Goal: Obtain resource: Download file/media

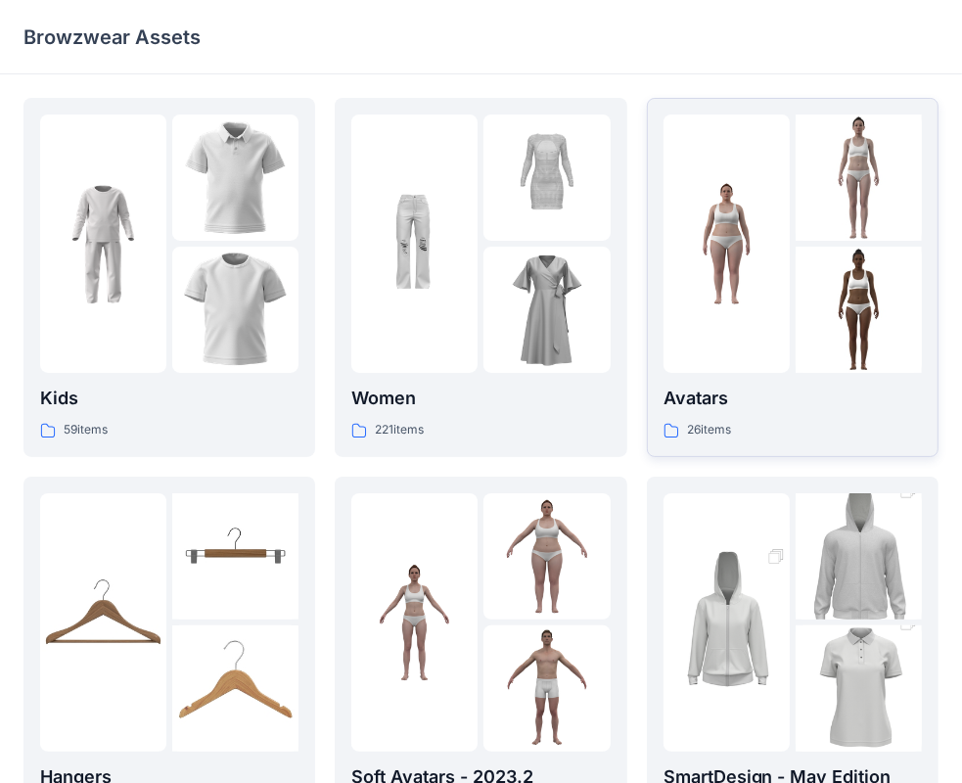
click at [730, 337] on div at bounding box center [727, 244] width 126 height 258
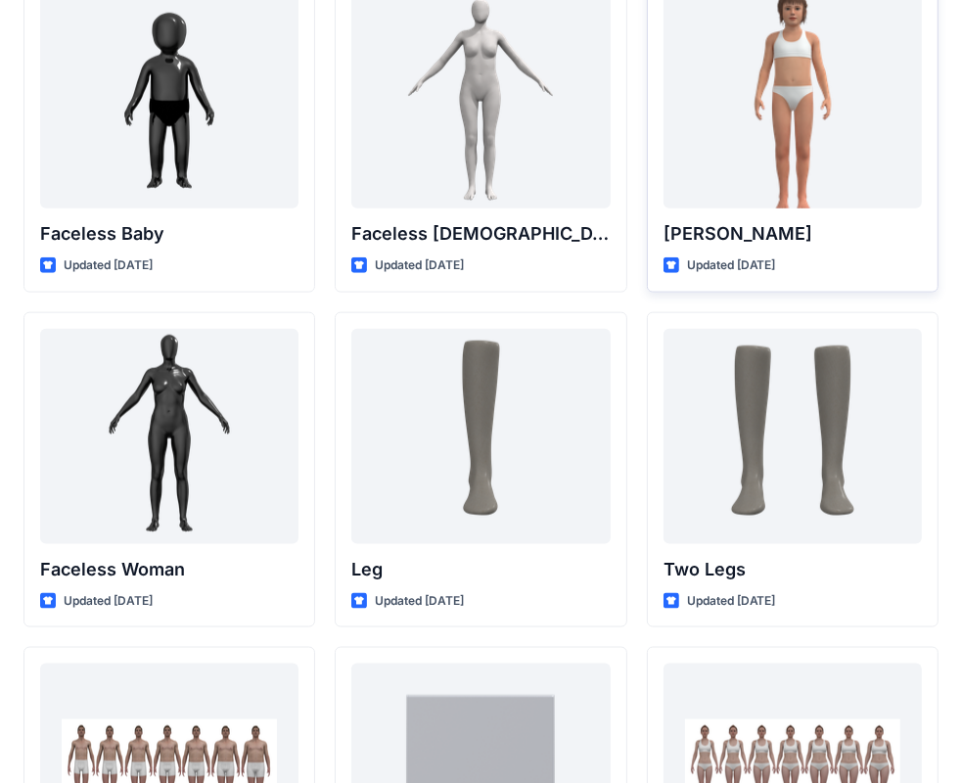
scroll to position [1468, 0]
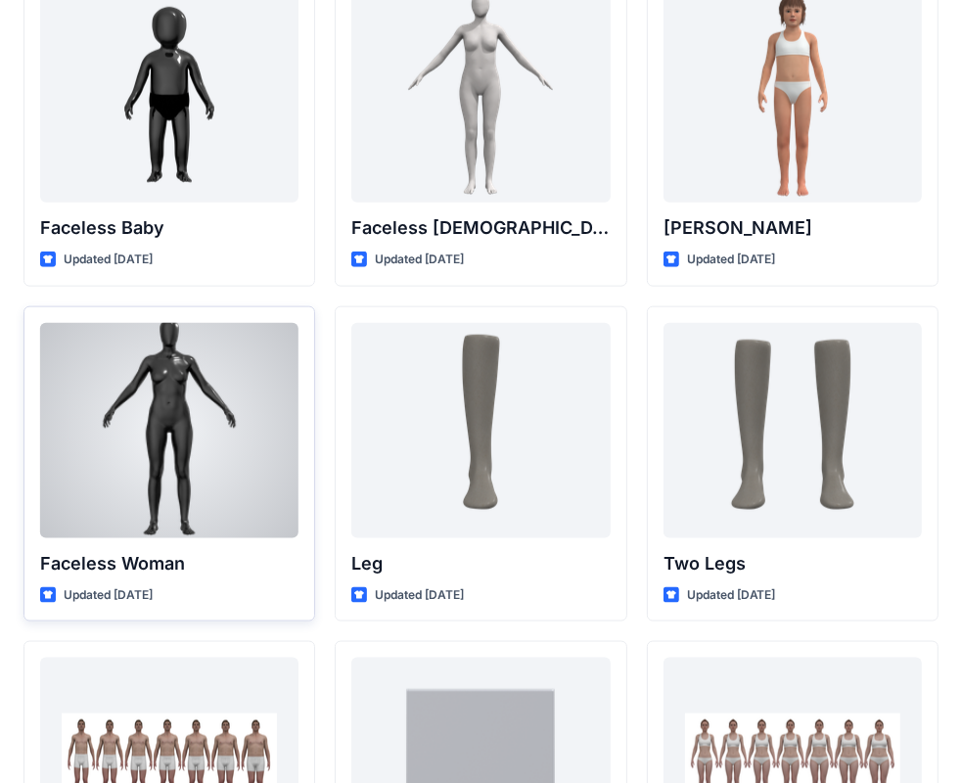
click at [172, 505] on div at bounding box center [169, 430] width 258 height 215
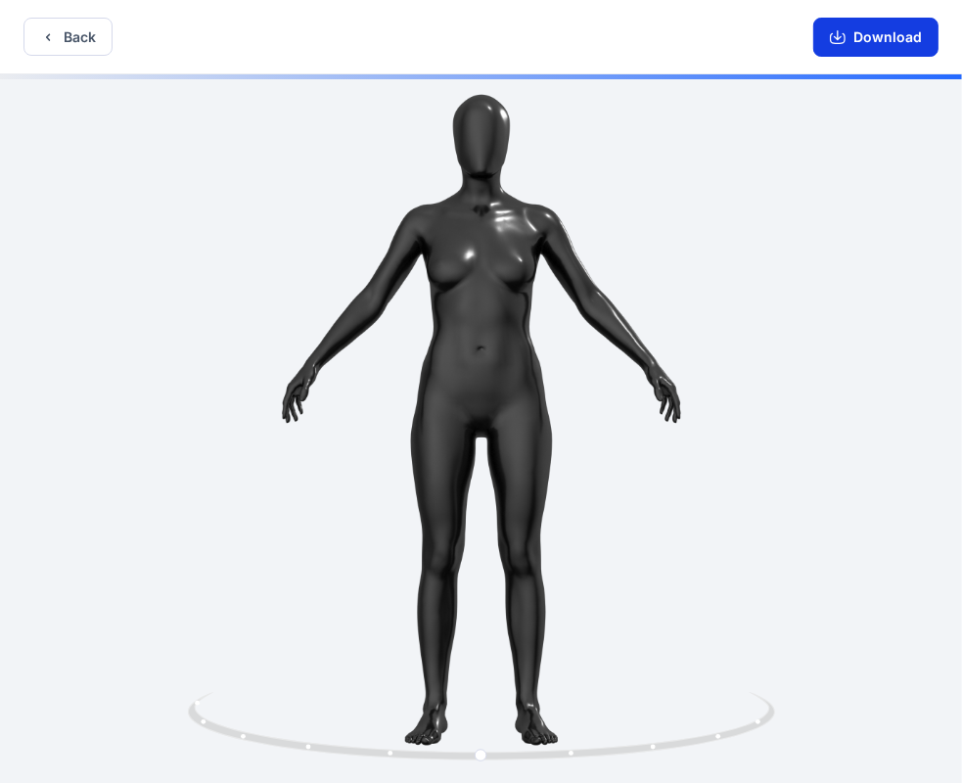
click at [856, 47] on button "Download" at bounding box center [876, 37] width 125 height 39
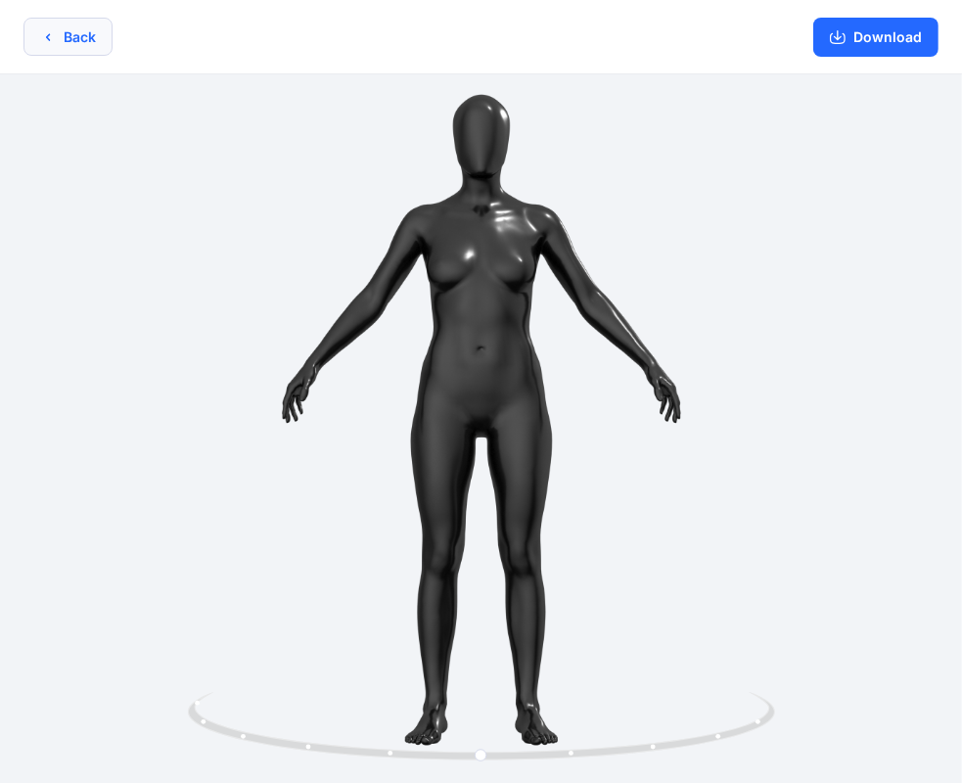
click at [63, 41] on button "Back" at bounding box center [67, 37] width 89 height 38
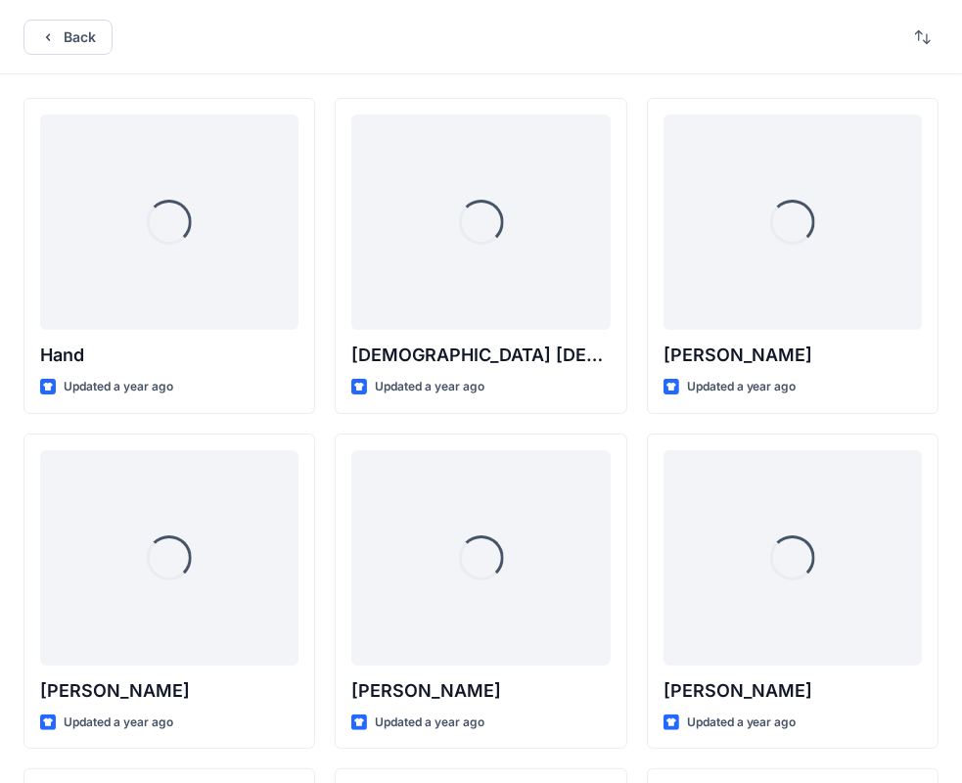
scroll to position [1468, 0]
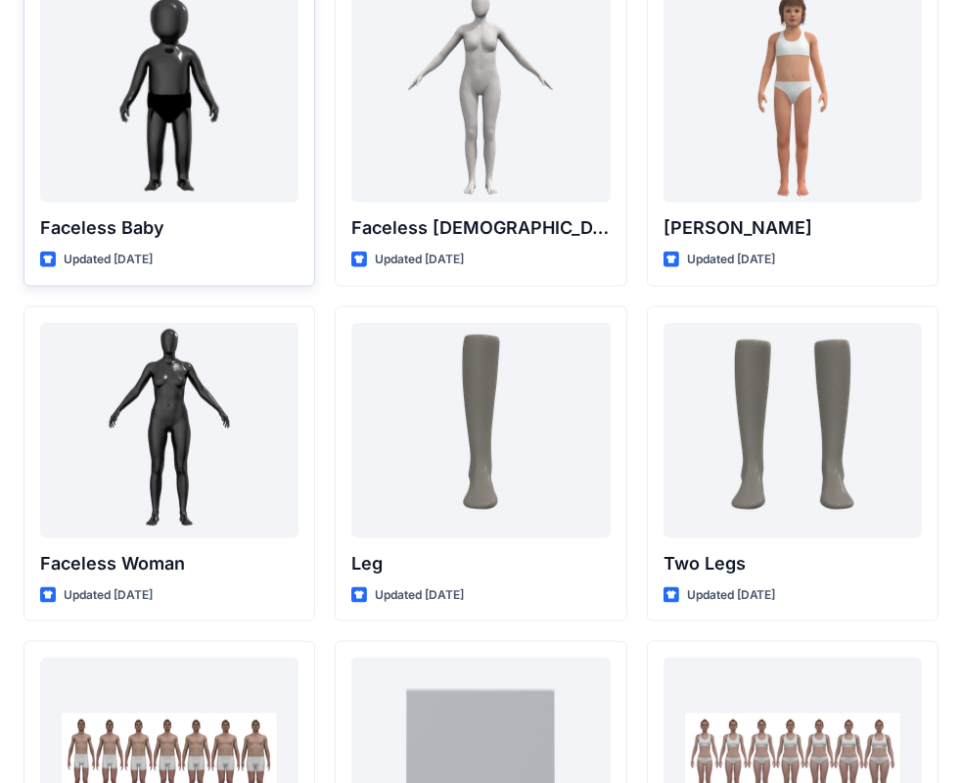
drag, startPoint x: 0, startPoint y: 127, endPoint x: 951, endPoint y: 320, distance: 970.0
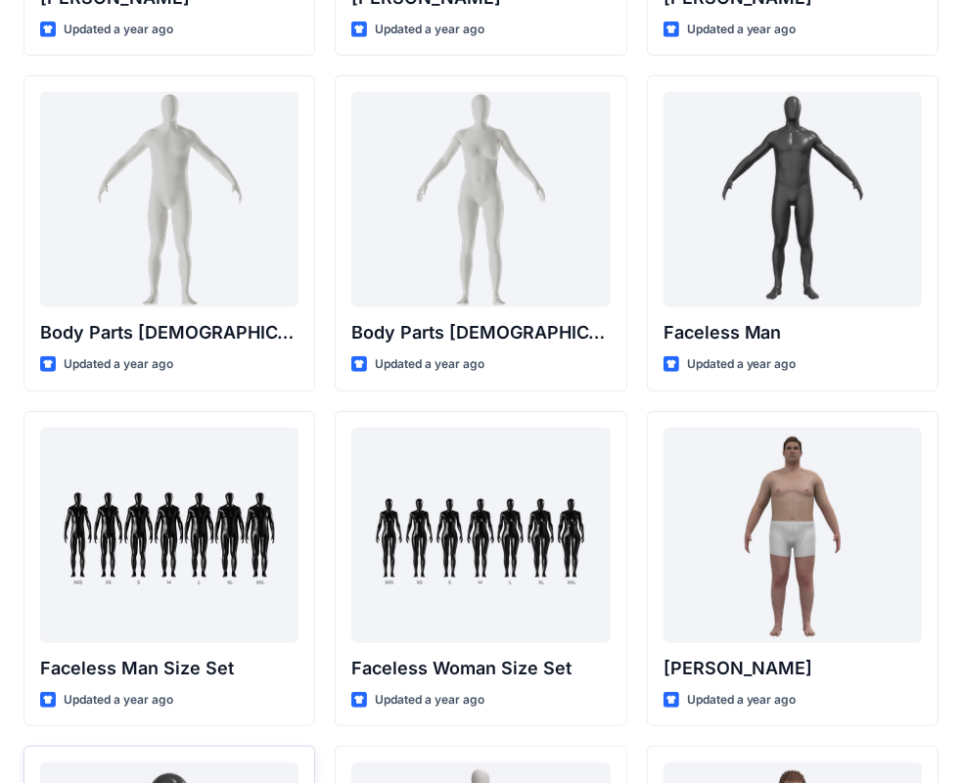
scroll to position [685, 0]
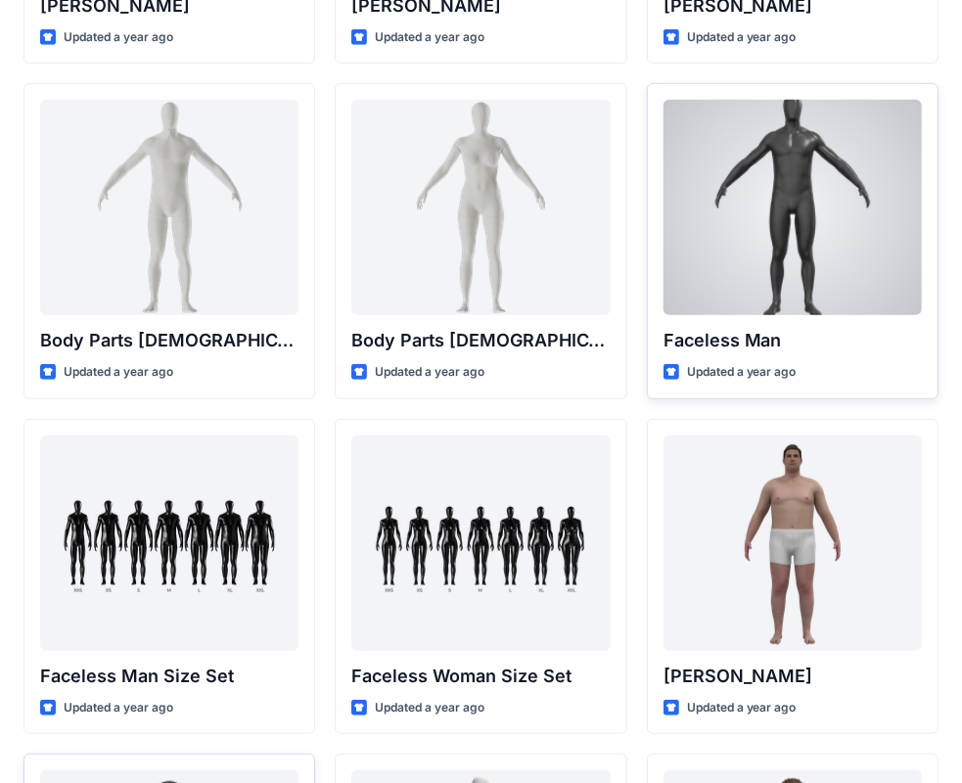
click at [771, 235] on div at bounding box center [793, 207] width 258 height 215
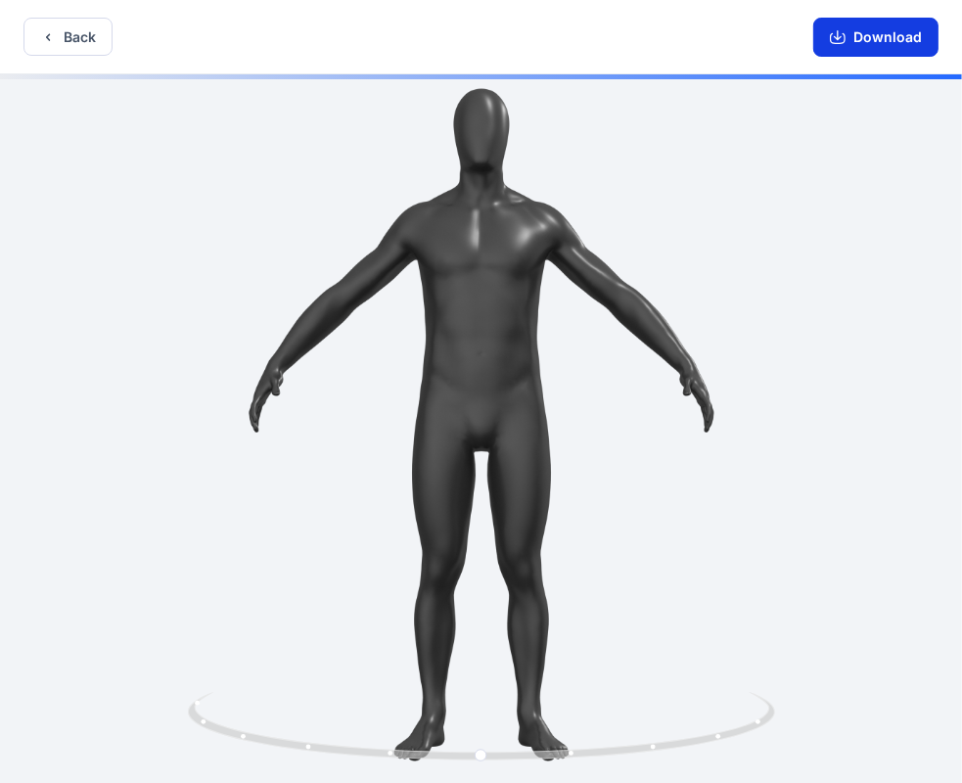
click at [868, 37] on button "Download" at bounding box center [876, 37] width 125 height 39
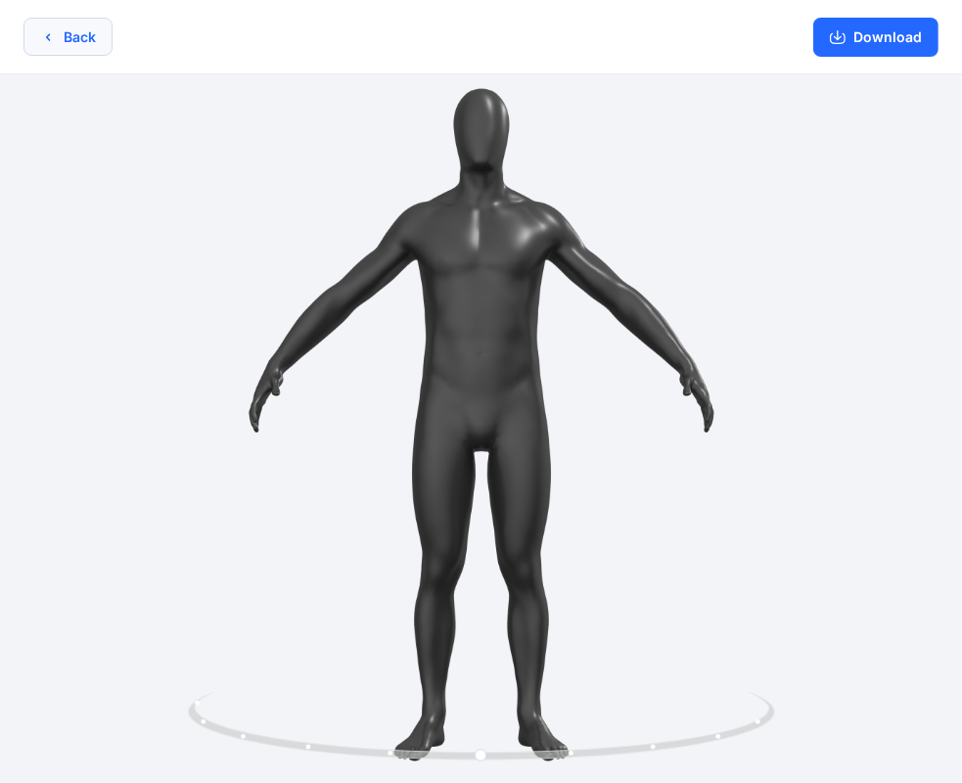
click at [67, 38] on button "Back" at bounding box center [67, 37] width 89 height 38
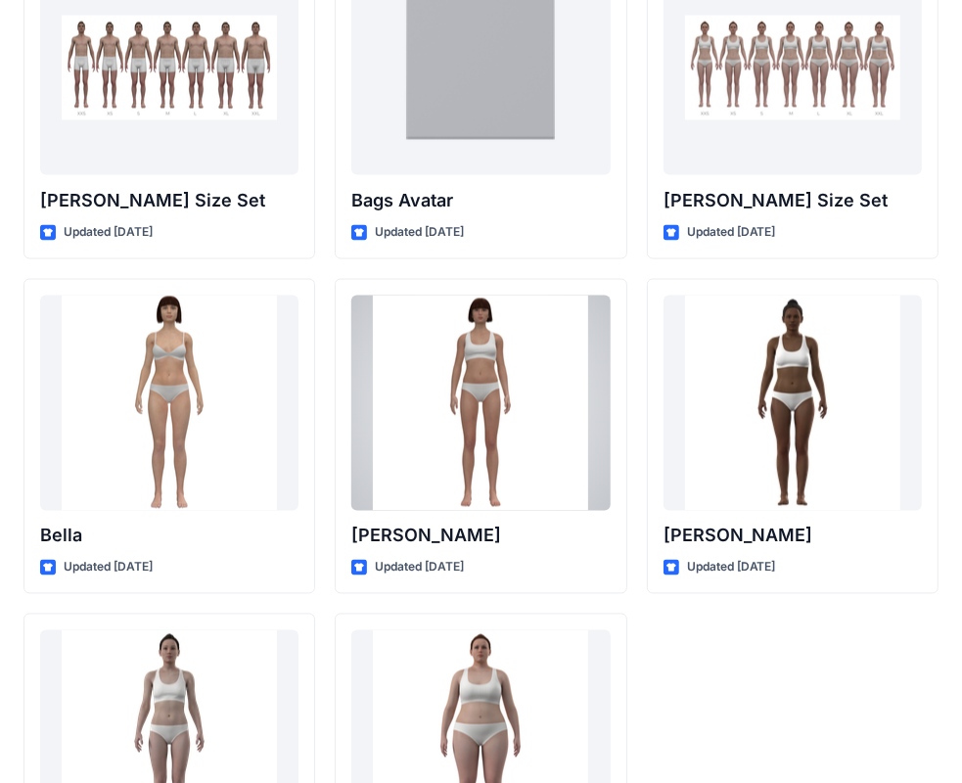
scroll to position [2264, 0]
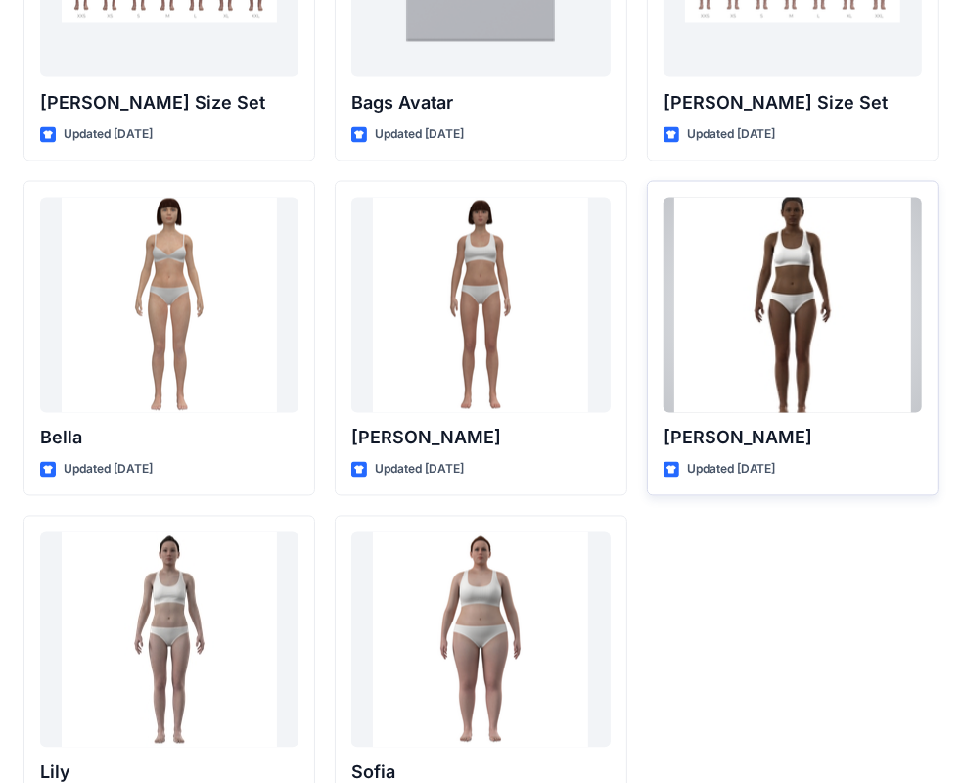
click at [865, 372] on div at bounding box center [793, 305] width 258 height 215
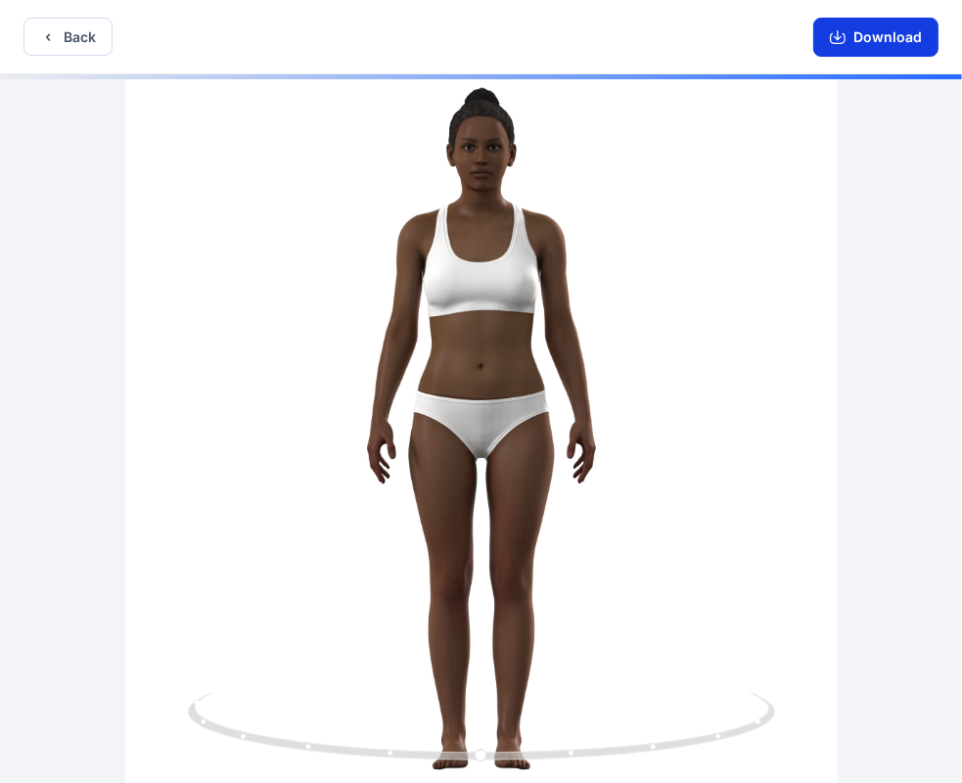
click at [883, 39] on button "Download" at bounding box center [876, 37] width 125 height 39
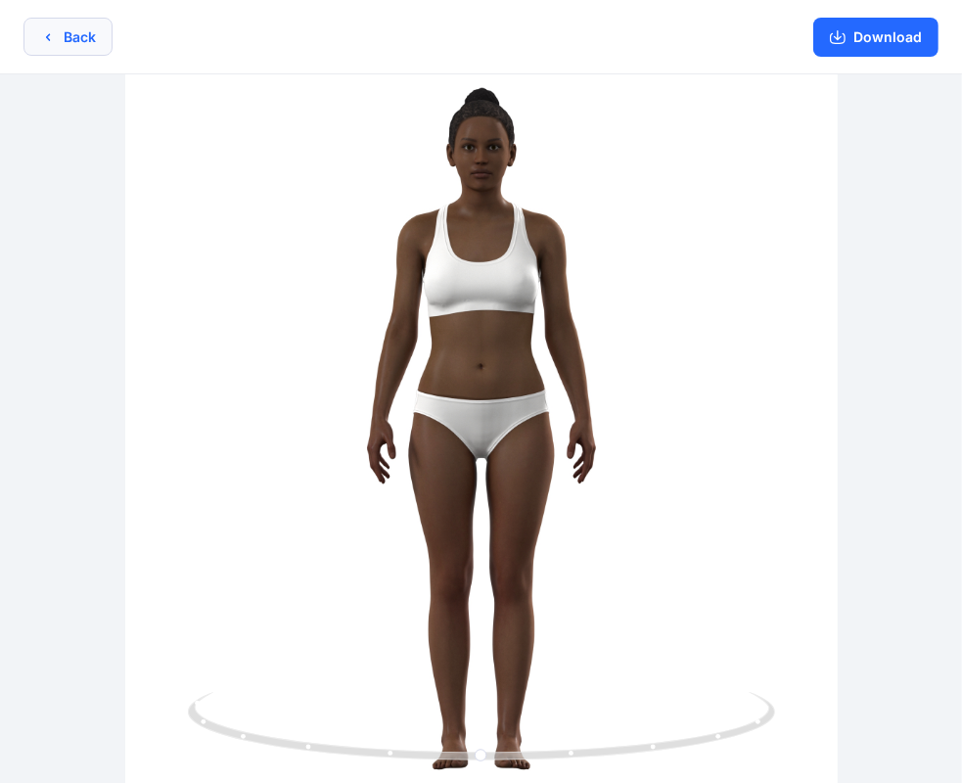
click at [58, 39] on button "Back" at bounding box center [67, 37] width 89 height 38
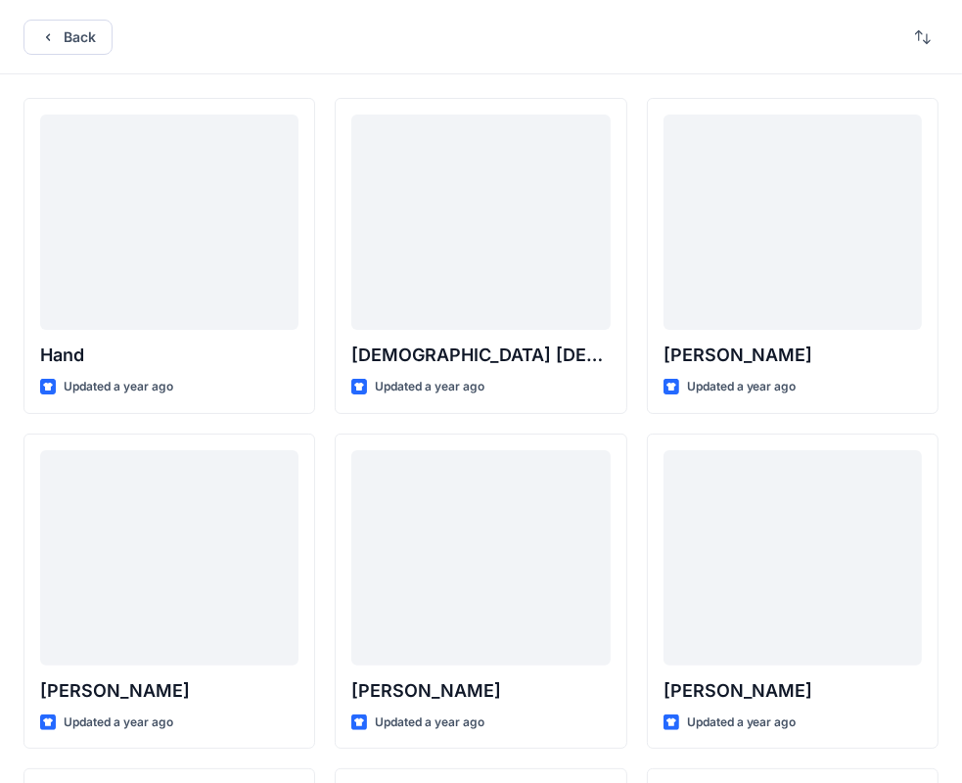
scroll to position [2264, 0]
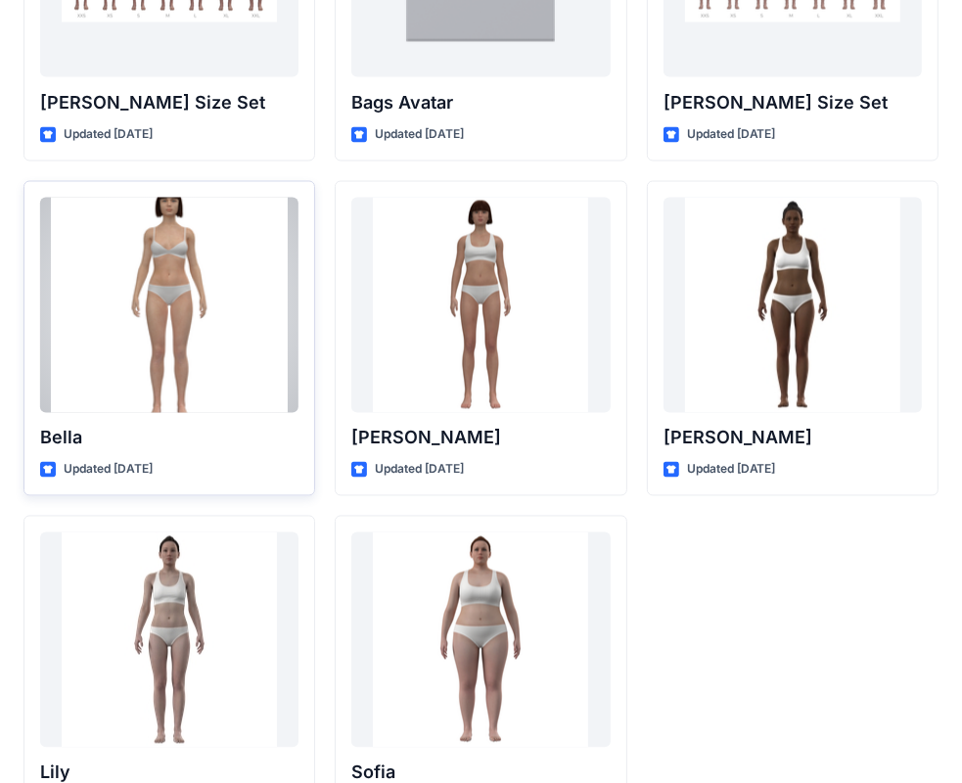
click at [223, 382] on div at bounding box center [169, 305] width 258 height 215
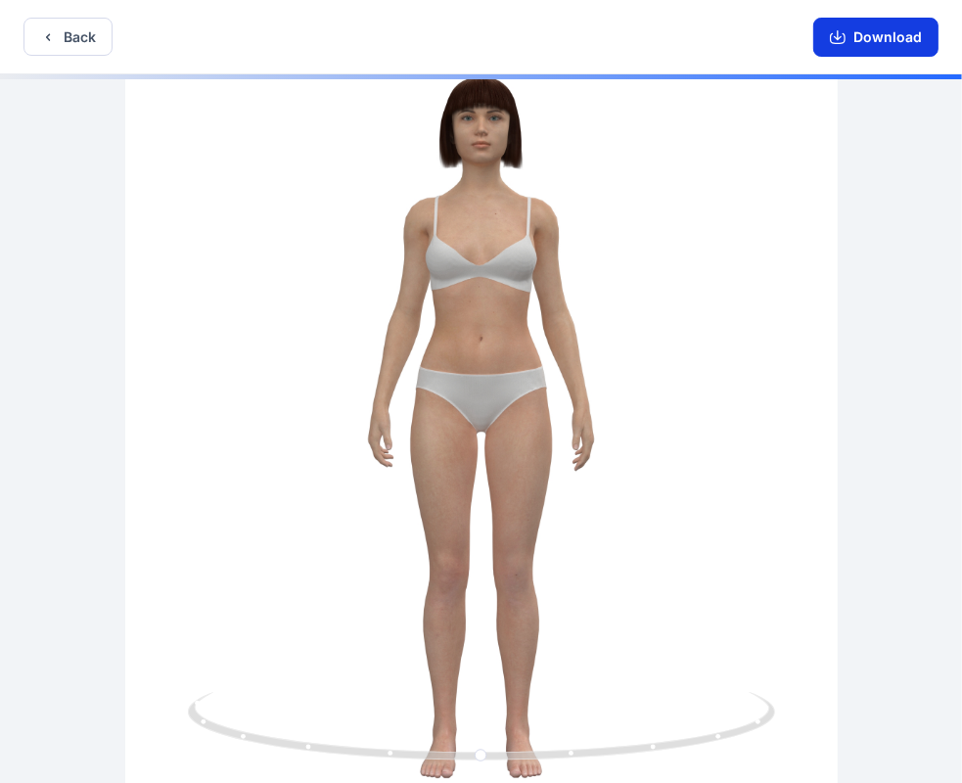
click at [881, 30] on button "Download" at bounding box center [876, 37] width 125 height 39
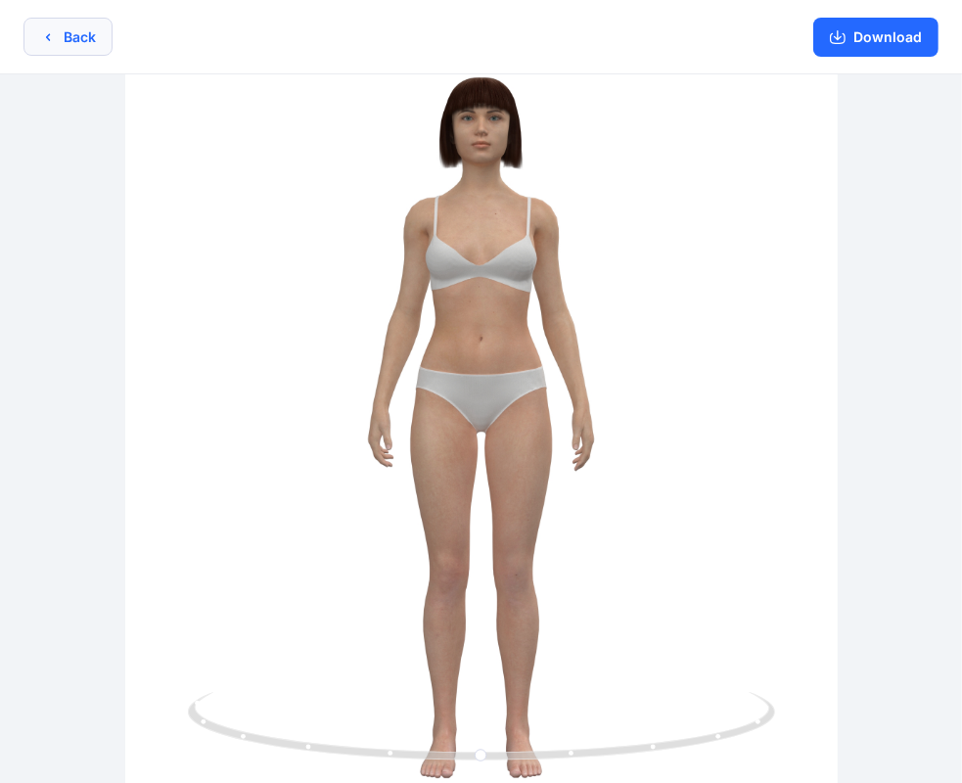
click at [56, 38] on button "Back" at bounding box center [67, 37] width 89 height 38
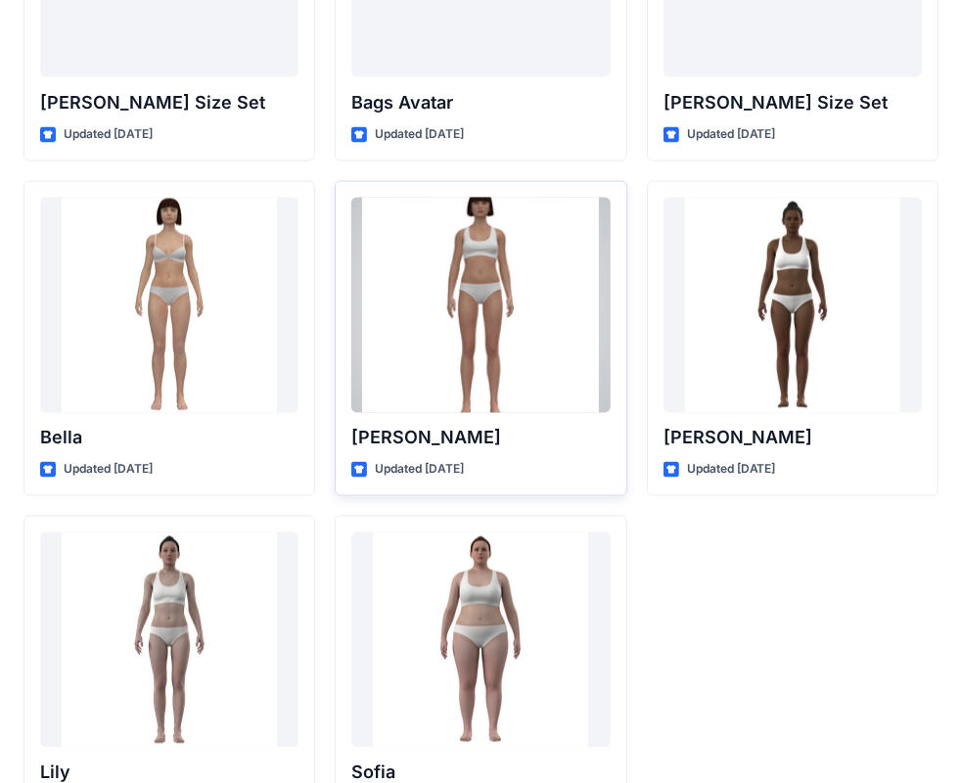
click at [464, 352] on div at bounding box center [480, 305] width 258 height 215
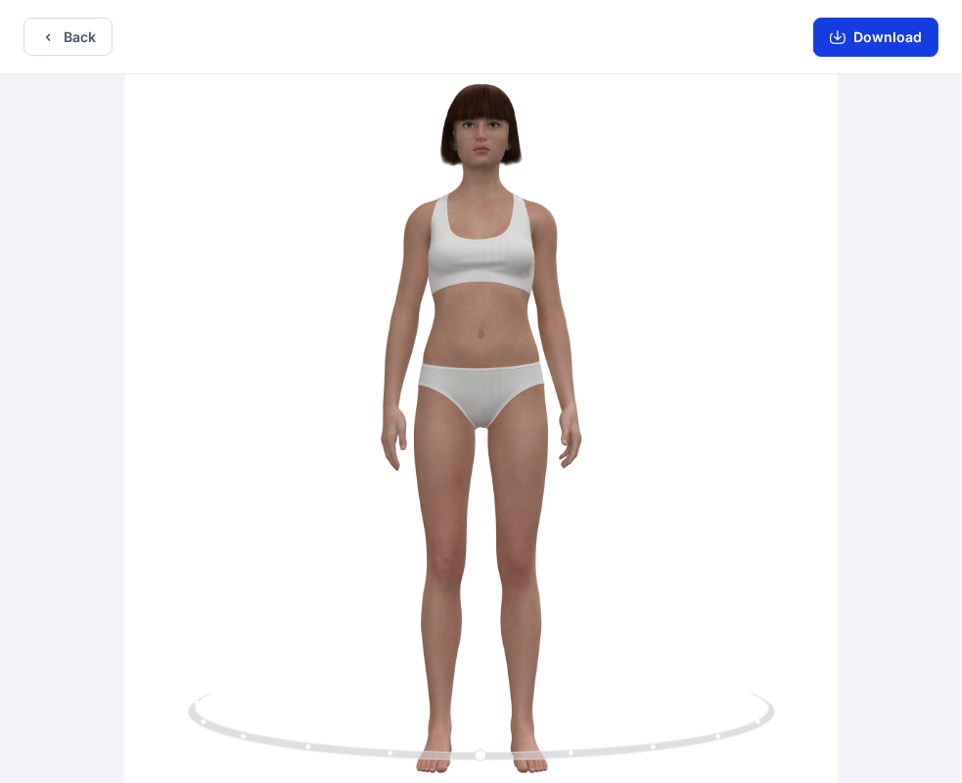
click at [866, 39] on button "Download" at bounding box center [876, 37] width 125 height 39
click at [65, 37] on button "Back" at bounding box center [67, 37] width 89 height 38
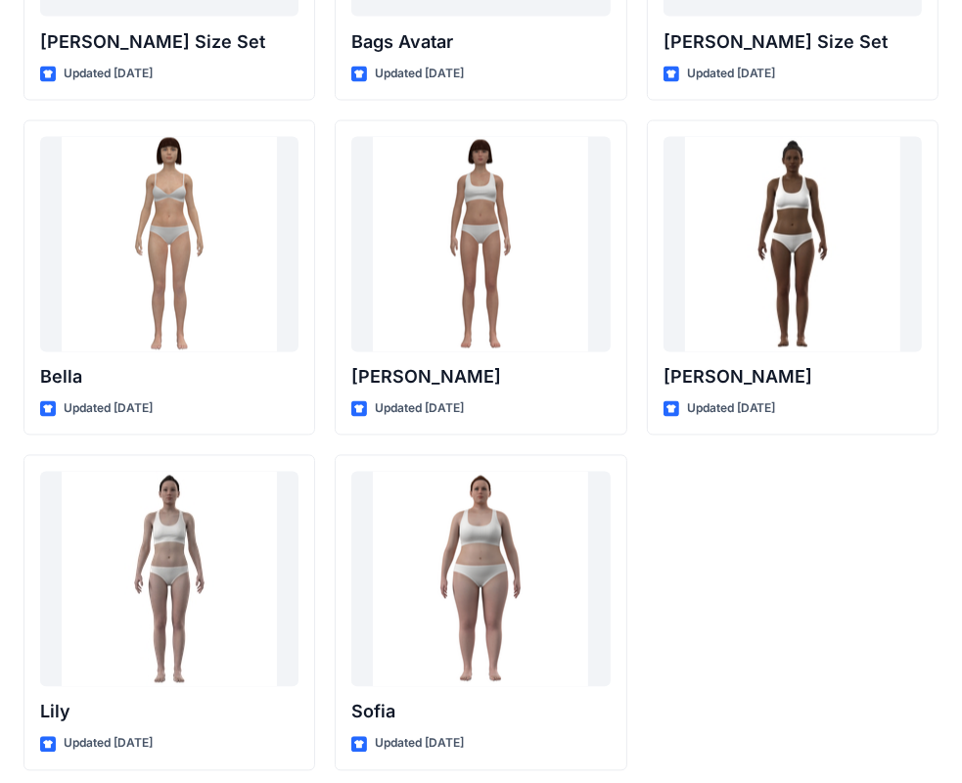
scroll to position [2333, 0]
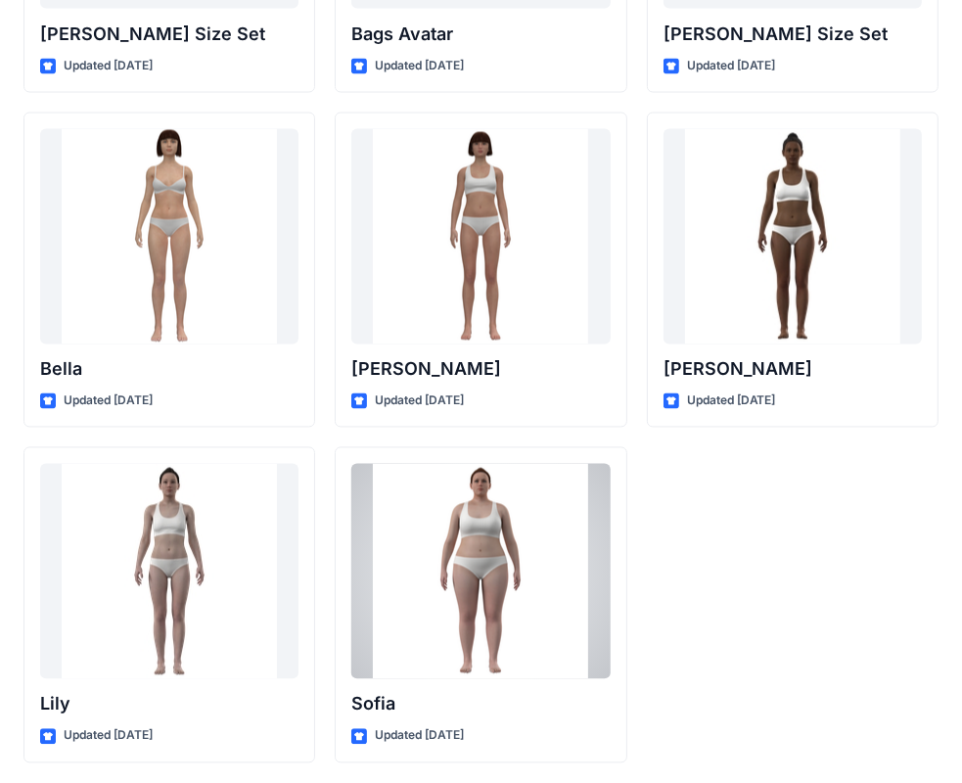
click at [159, 586] on div at bounding box center [169, 571] width 258 height 215
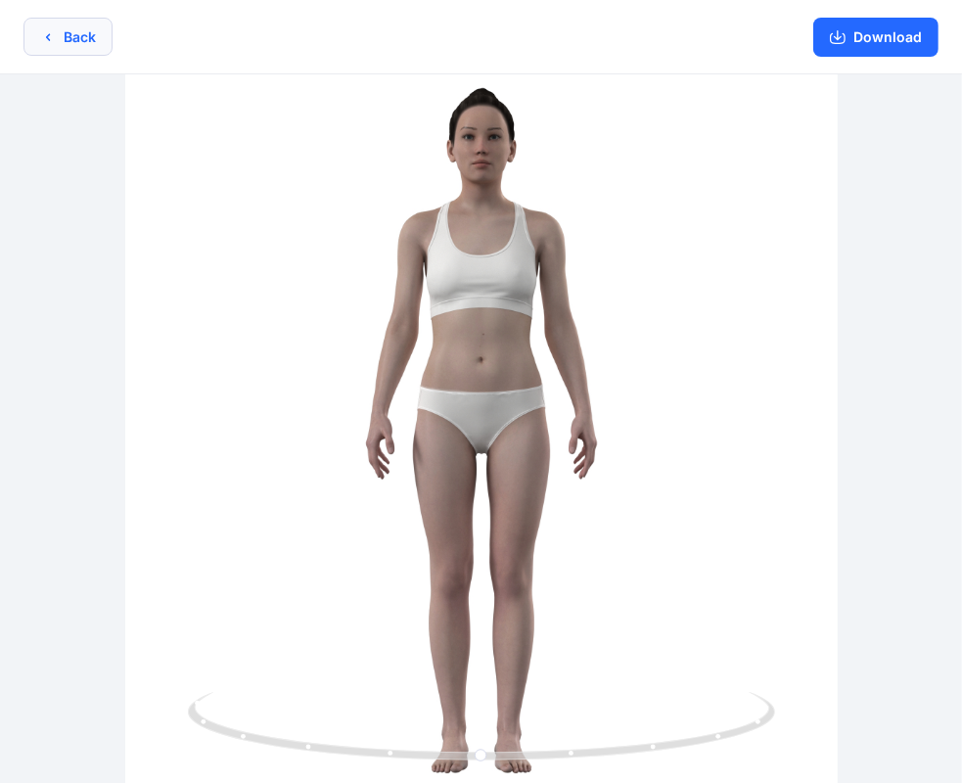
click at [55, 35] on icon "button" at bounding box center [48, 37] width 16 height 16
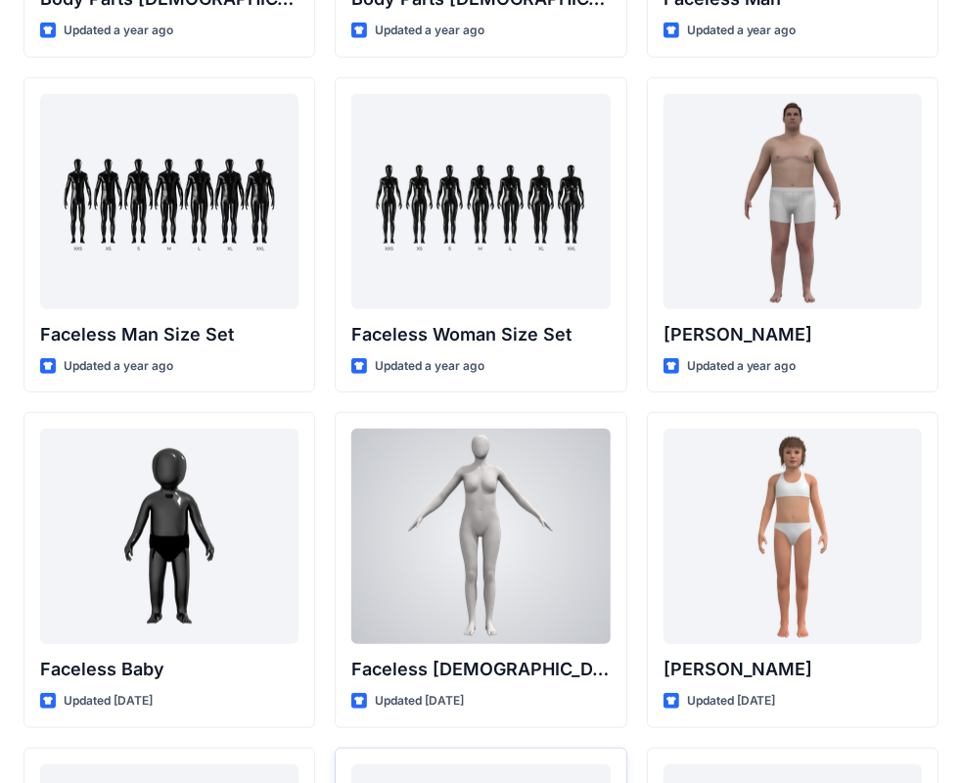
scroll to position [1060, 0]
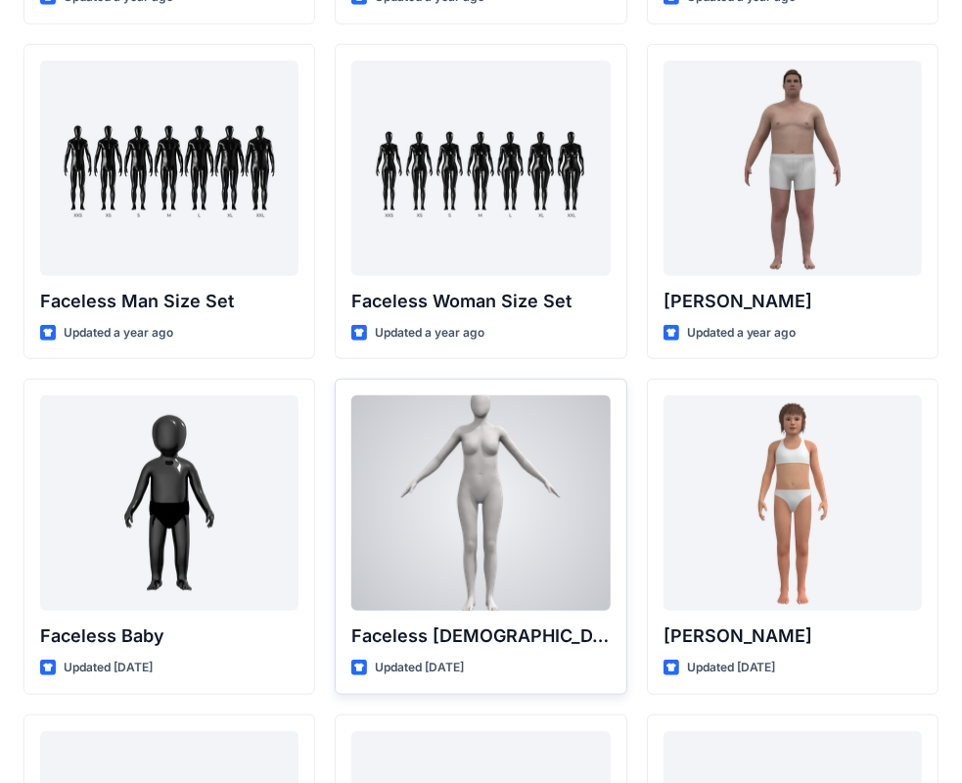
click at [576, 510] on div at bounding box center [480, 503] width 258 height 215
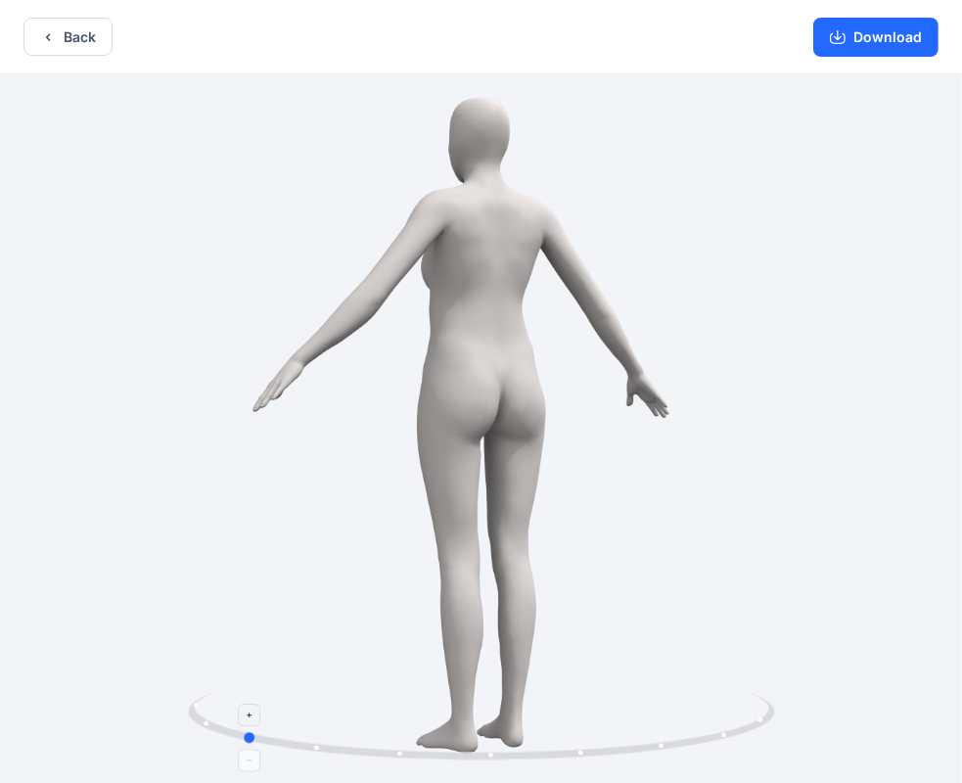
drag, startPoint x: 667, startPoint y: 749, endPoint x: 421, endPoint y: 733, distance: 246.2
click at [421, 733] on icon at bounding box center [484, 728] width 592 height 73
click at [30, 34] on button "Back" at bounding box center [67, 37] width 89 height 38
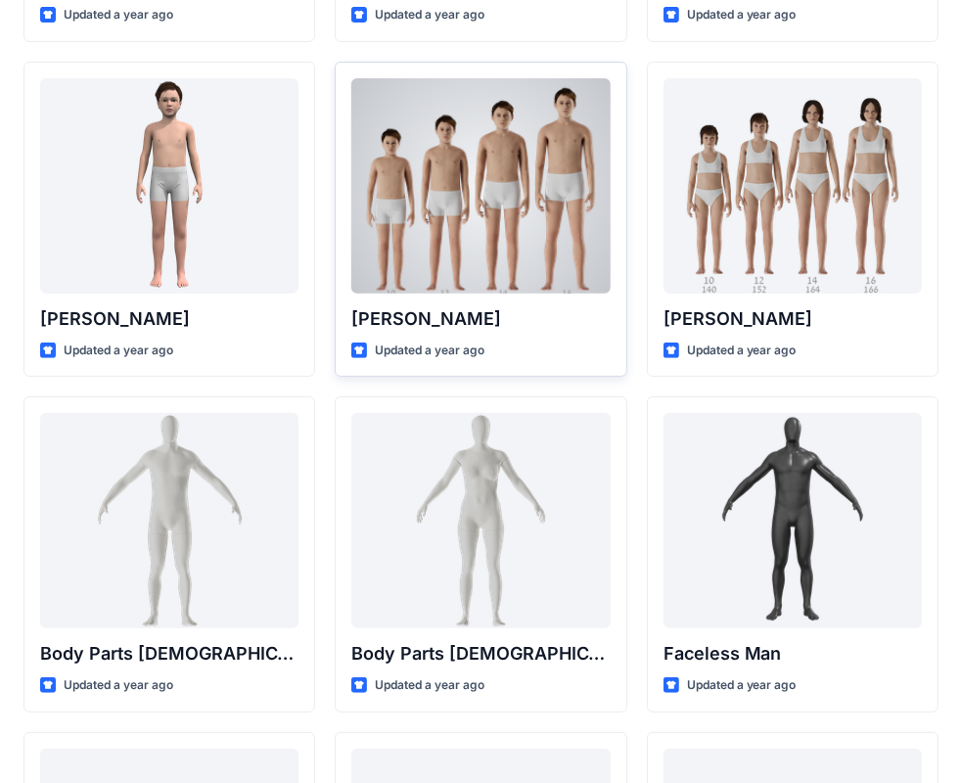
scroll to position [375, 0]
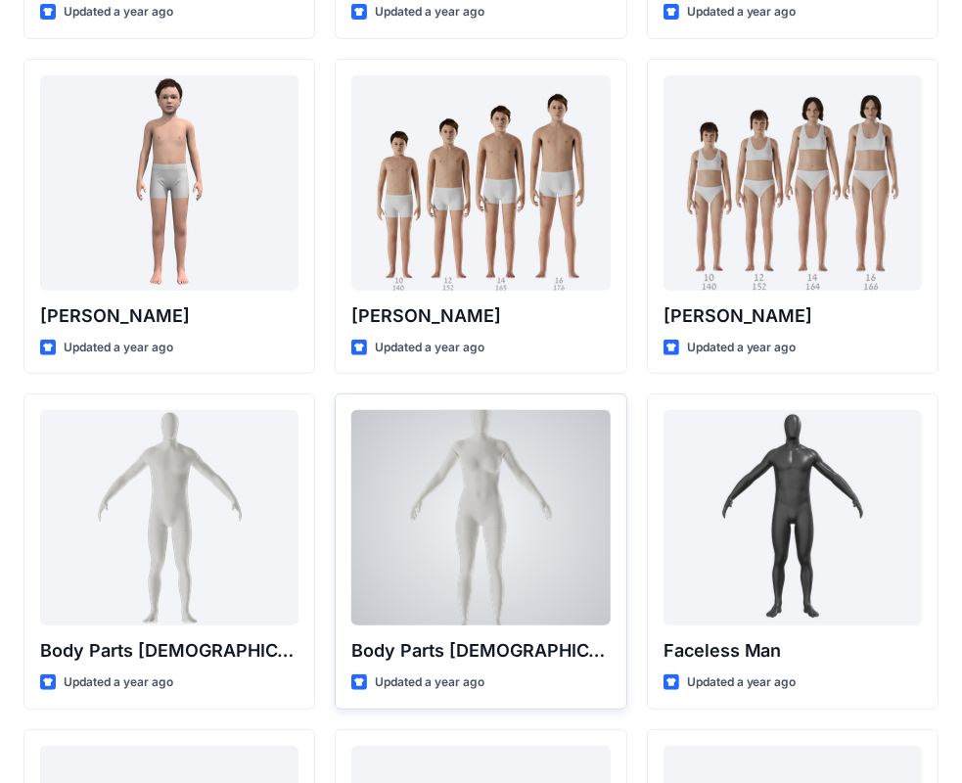
click at [529, 516] on div at bounding box center [480, 517] width 258 height 215
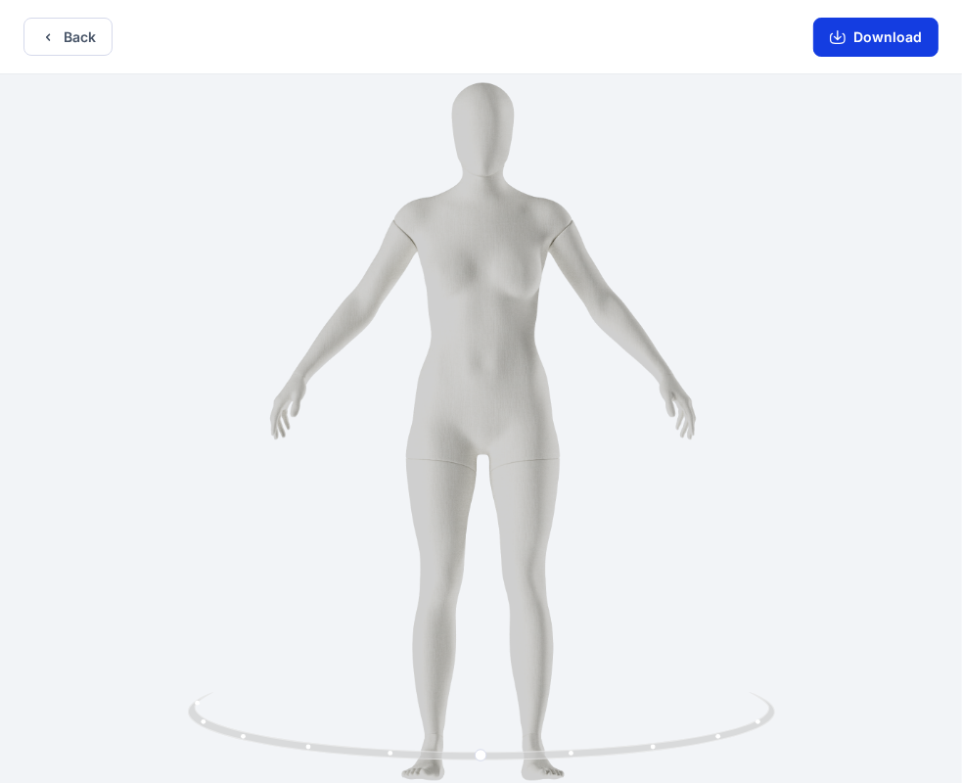
click at [851, 37] on button "Download" at bounding box center [876, 37] width 125 height 39
click at [55, 42] on icon "button" at bounding box center [48, 37] width 16 height 16
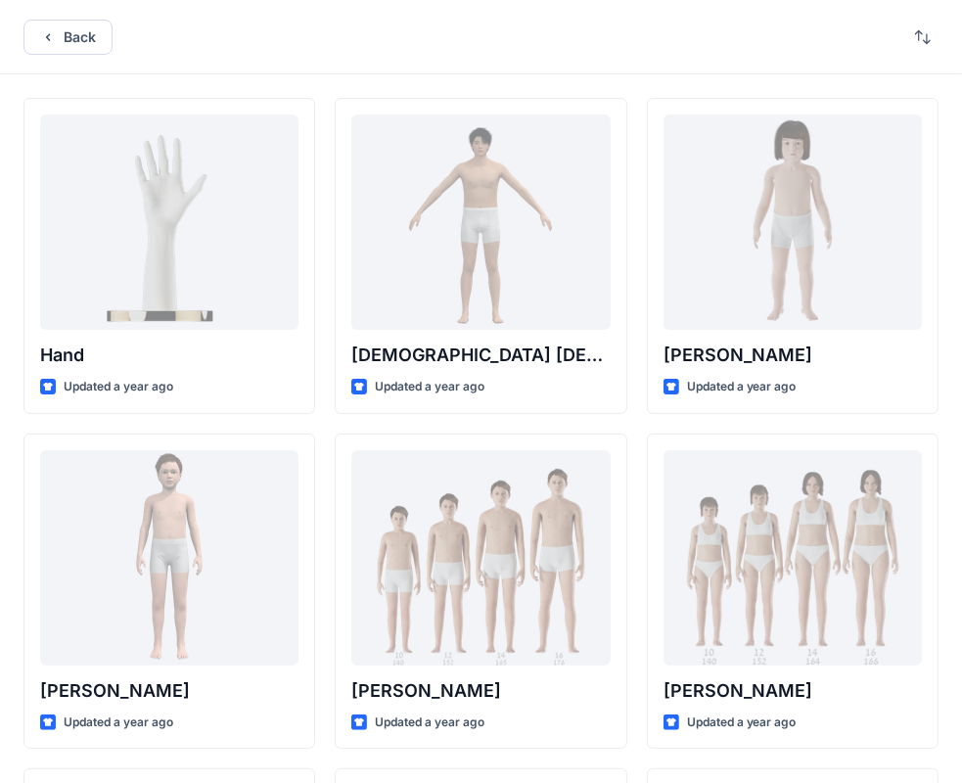
scroll to position [375, 0]
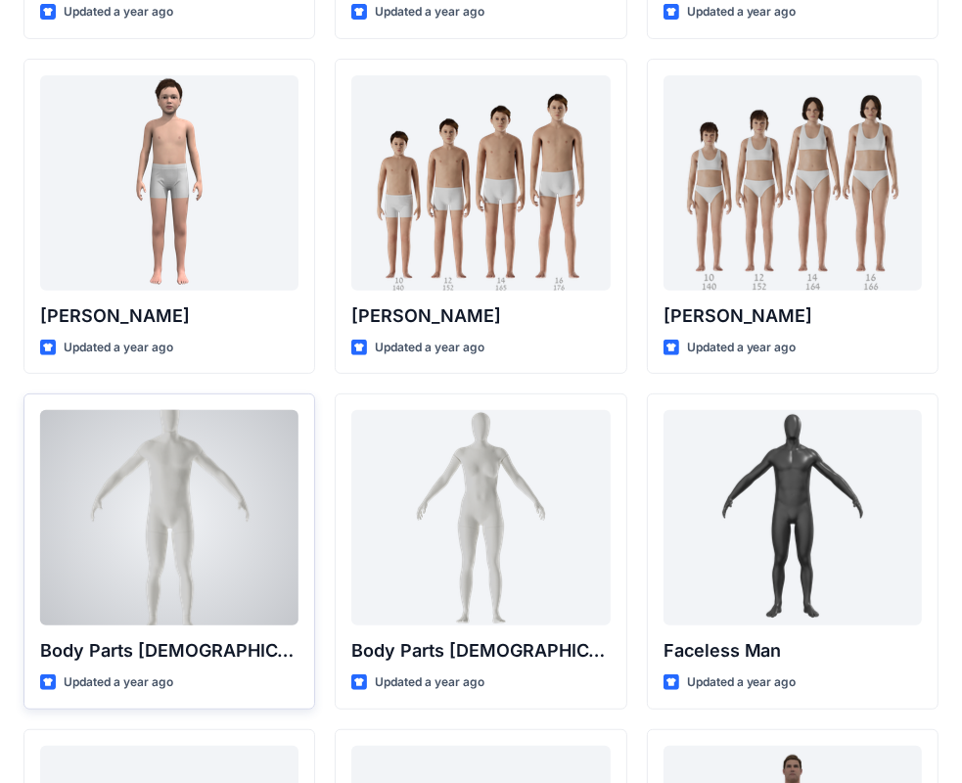
click at [189, 536] on div at bounding box center [169, 517] width 258 height 215
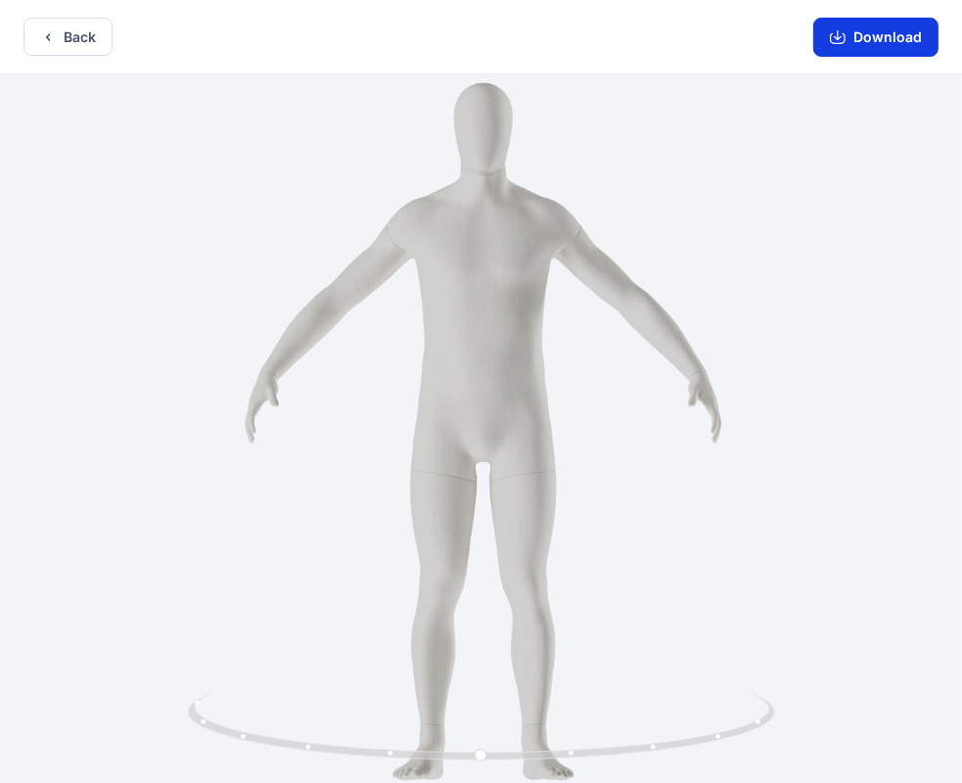
click at [873, 37] on button "Download" at bounding box center [876, 37] width 125 height 39
click at [862, 39] on button "Download" at bounding box center [876, 37] width 125 height 39
click at [50, 39] on icon "button" at bounding box center [48, 37] width 16 height 16
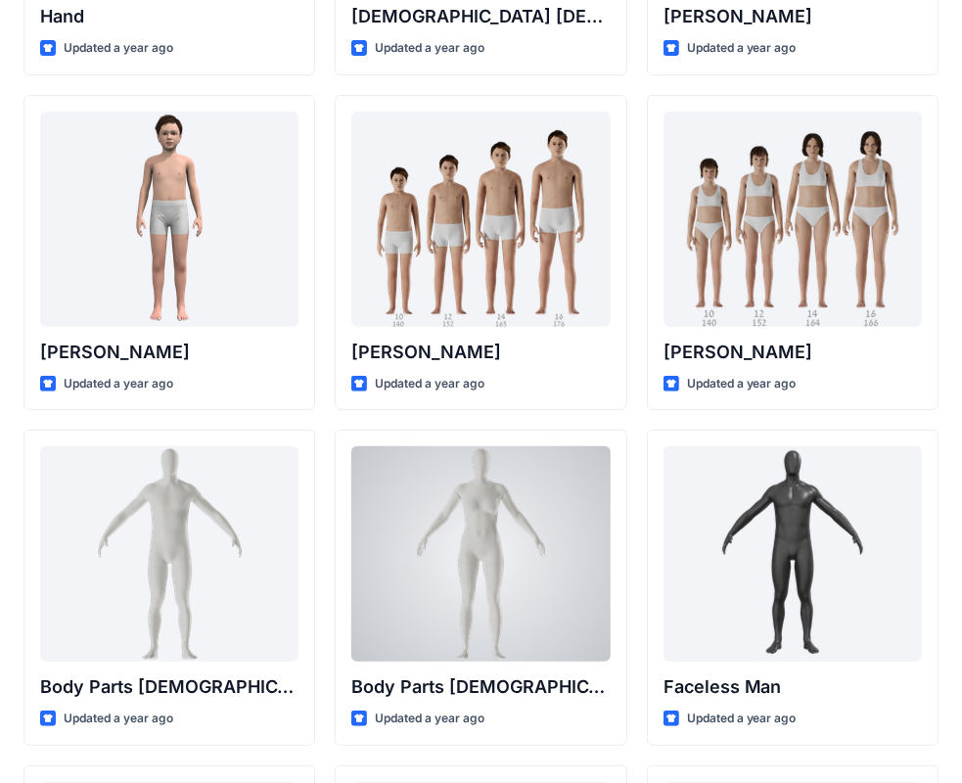
scroll to position [241, 0]
